Goal: Find specific page/section: Find specific page/section

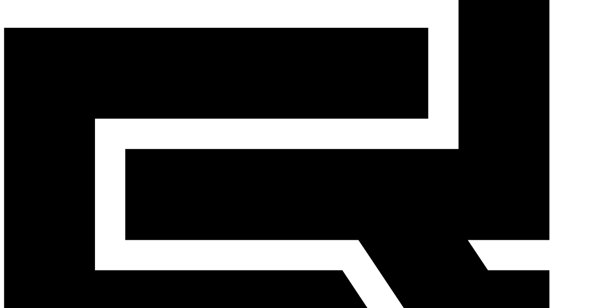
scroll to position [190, 0]
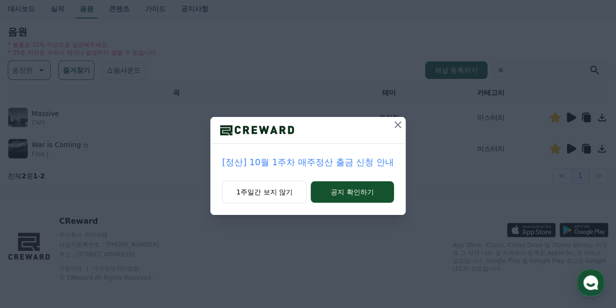
click at [394, 126] on icon at bounding box center [398, 125] width 12 height 12
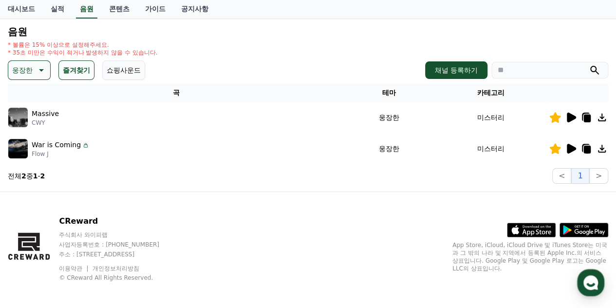
click at [566, 149] on icon at bounding box center [570, 149] width 9 height 10
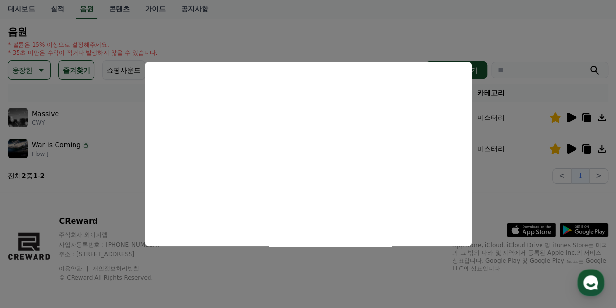
click at [36, 198] on button "close modal" at bounding box center [308, 154] width 616 height 308
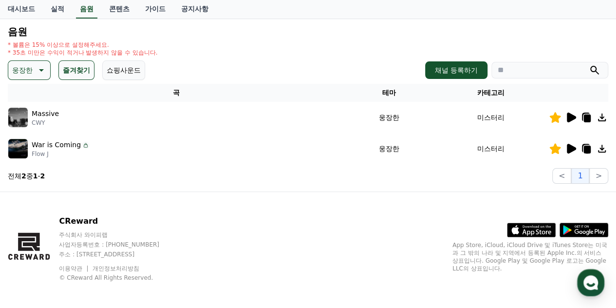
click at [585, 117] on icon at bounding box center [586, 118] width 7 height 8
click at [40, 72] on icon at bounding box center [41, 70] width 12 height 12
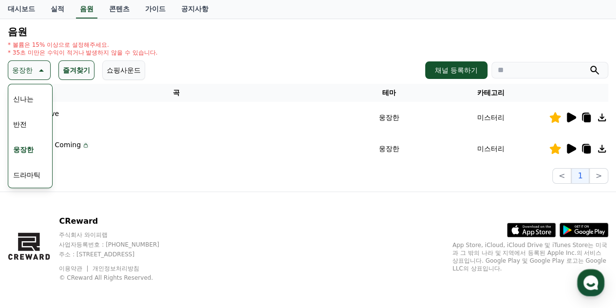
scroll to position [146, 0]
click at [33, 118] on div "전체 환상적인 호기심 어두운 밝은 통통튀는 신나는 반전 웅장한 드라마틱 즐거움 분위기있는 EDM 그루브 슬픈 잔잔한 귀여운 감동적인 긴장되는 …" at bounding box center [30, 190] width 42 height 502
click at [32, 125] on div "전체 환상적인 호기심 어두운 밝은 통통튀는 신나는 반전 웅장한 드라마틱 즐거움 분위기있는 EDM 그루브 슬픈 잔잔한 귀여운 감동적인 긴장되는 …" at bounding box center [30, 190] width 42 height 502
click at [23, 124] on button "반전" at bounding box center [19, 126] width 21 height 21
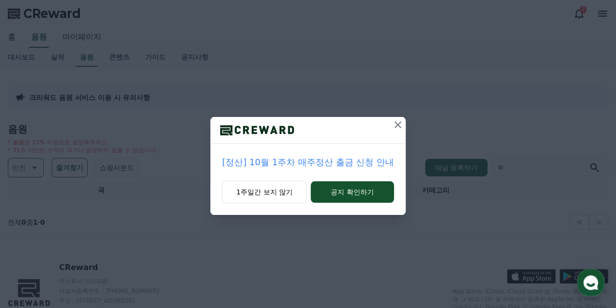
click at [397, 126] on icon at bounding box center [398, 125] width 12 height 12
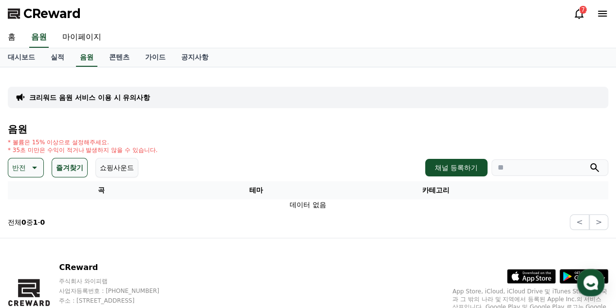
click at [35, 167] on icon at bounding box center [34, 167] width 5 height 2
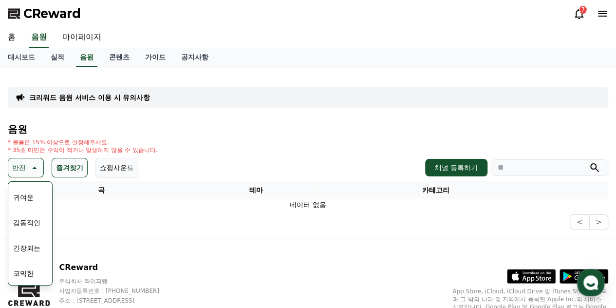
scroll to position [49, 0]
